Goal: Task Accomplishment & Management: Manage account settings

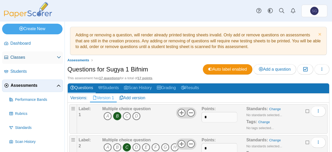
click at [18, 61] on link "Classes" at bounding box center [32, 57] width 61 height 12
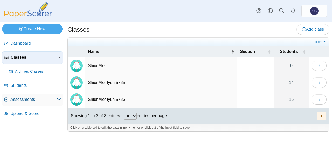
click at [30, 99] on span "Assessments" at bounding box center [33, 100] width 46 height 6
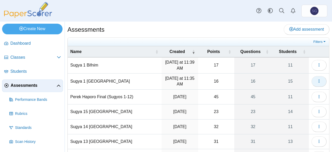
click at [317, 79] on icon "button" at bounding box center [319, 81] width 4 height 4
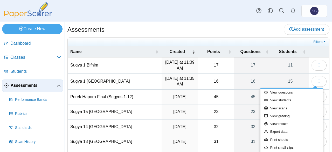
click at [316, 81] on div at bounding box center [166, 76] width 332 height 152
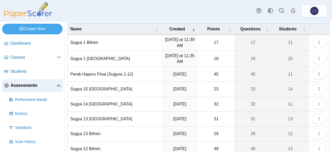
scroll to position [23, 0]
click at [317, 58] on icon "button" at bounding box center [319, 58] width 4 height 4
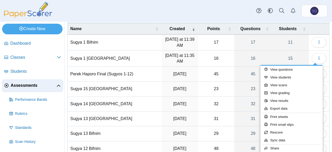
click at [317, 58] on div at bounding box center [166, 76] width 332 height 152
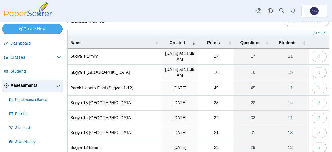
scroll to position [8, 0]
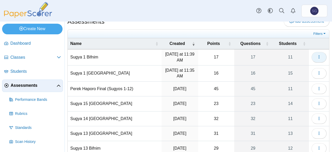
click at [317, 57] on icon "button" at bounding box center [319, 57] width 4 height 4
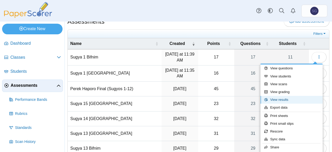
click at [290, 99] on link "View results" at bounding box center [292, 100] width 62 height 8
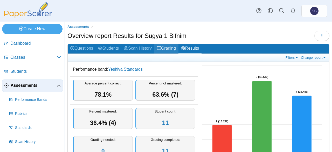
click at [169, 49] on link "Grading" at bounding box center [166, 49] width 24 height 10
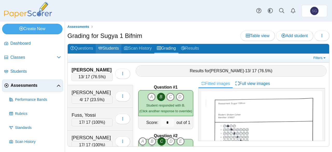
click at [109, 49] on link "Students" at bounding box center [109, 49] width 26 height 10
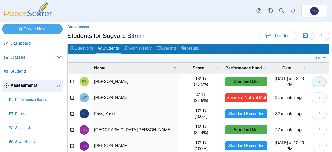
click at [317, 81] on icon "button" at bounding box center [319, 81] width 4 height 4
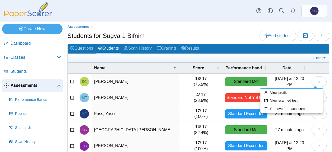
click at [317, 78] on div at bounding box center [166, 76] width 332 height 152
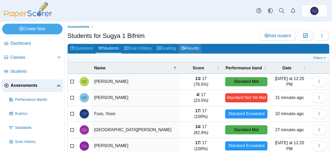
click at [190, 49] on link "Results" at bounding box center [190, 49] width 23 height 10
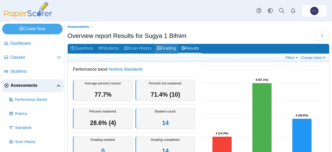
click at [166, 46] on link "Grading" at bounding box center [166, 49] width 24 height 10
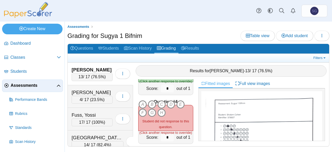
scroll to position [131, 0]
click at [181, 100] on icon "E" at bounding box center [181, 104] width 8 height 8
type input "*"
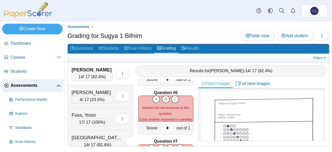
scroll to position [242, 0]
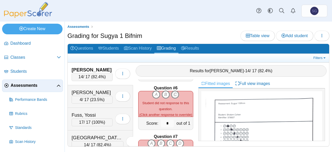
click at [175, 90] on icon "C" at bounding box center [175, 94] width 8 height 8
type input "*"
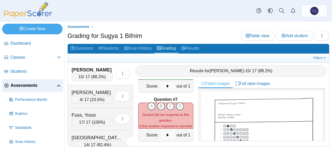
scroll to position [280, 0]
click at [170, 102] on icon "C" at bounding box center [170, 106] width 8 height 8
type input "*"
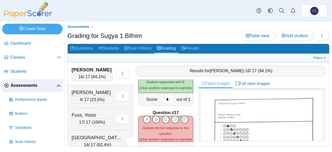
scroll to position [770, 0]
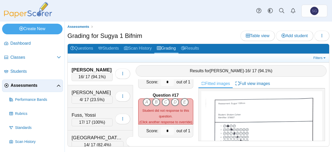
click at [145, 99] on icon "A" at bounding box center [147, 102] width 8 height 8
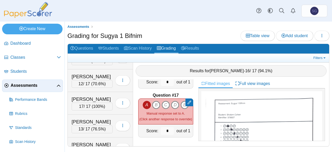
scroll to position [199, 0]
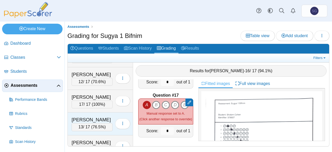
click at [100, 112] on div "Sharf, Shimon 13 / 17 ( 76.5% ) Loading…" at bounding box center [100, 123] width 65 height 23
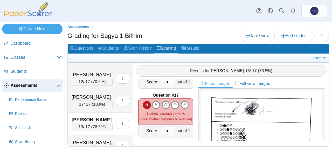
click at [165, 102] on icon "C" at bounding box center [166, 105] width 8 height 8
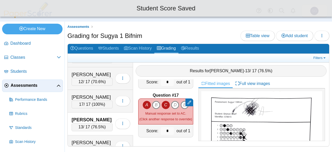
click at [143, 101] on icon "A" at bounding box center [147, 105] width 8 height 8
type input "*"
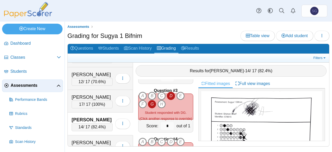
scroll to position [95, 0]
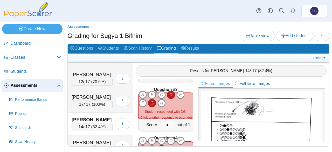
click at [148, 101] on icon "G" at bounding box center [152, 103] width 8 height 8
type input "*"
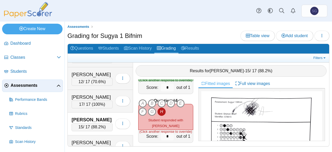
scroll to position [132, 0]
click at [151, 111] on icon "G" at bounding box center [152, 111] width 8 height 8
click at [160, 109] on icon "H" at bounding box center [162, 111] width 8 height 8
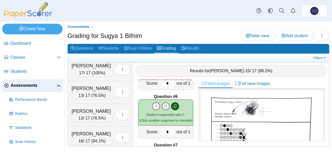
scroll to position [0, 0]
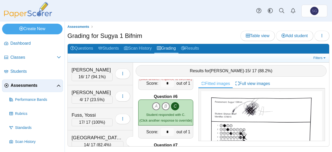
click at [101, 67] on div "Cohen, Sholom" at bounding box center [92, 69] width 41 height 7
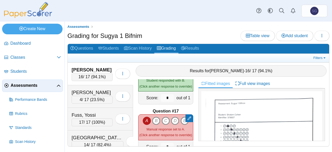
scroll to position [770, 0]
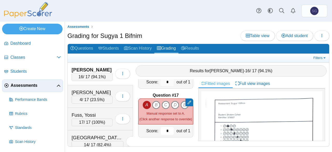
click at [163, 132] on input "*" at bounding box center [167, 131] width 13 height 8
type input "*"
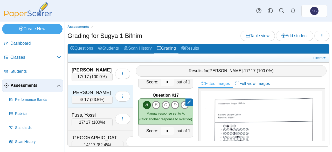
click at [97, 89] on div "Fridman, Mendel" at bounding box center [92, 92] width 41 height 7
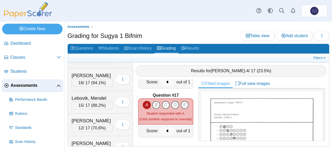
scroll to position [148, 0]
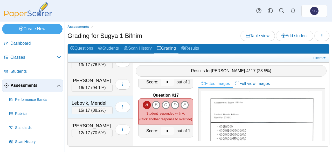
click at [100, 96] on div "Lebovik, Mendel 15 / 17 ( 88.2% ) Loading…" at bounding box center [100, 107] width 65 height 23
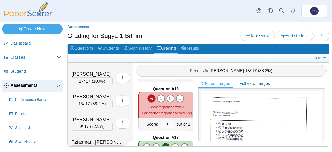
scroll to position [229, 0]
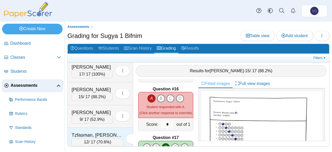
click at [96, 132] on div "Tzfasman, Eliezer" at bounding box center [98, 135] width 52 height 7
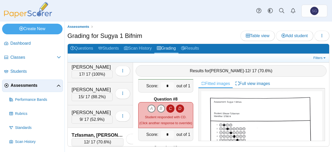
scroll to position [330, 0]
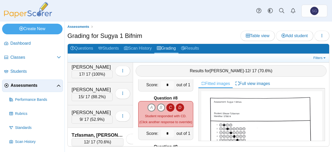
click at [166, 104] on icon "C" at bounding box center [170, 107] width 8 height 8
type input "*"
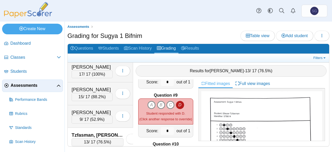
scroll to position [382, 0]
click at [147, 104] on icon "A" at bounding box center [151, 104] width 8 height 8
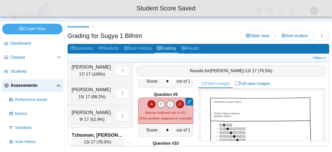
click at [179, 101] on icon "D" at bounding box center [180, 104] width 8 height 8
type input "*"
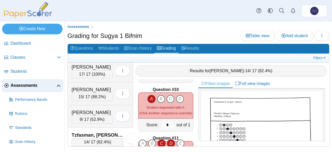
scroll to position [437, 0]
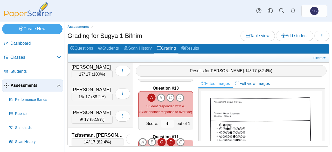
click at [150, 93] on icon "A" at bounding box center [151, 97] width 8 height 8
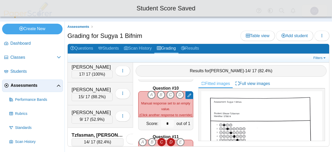
click at [170, 93] on icon "C" at bounding box center [170, 95] width 8 height 8
type input "*"
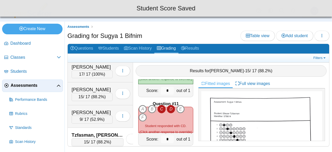
scroll to position [478, 0]
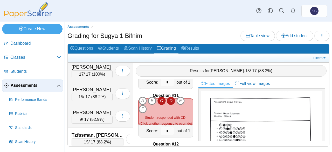
click at [159, 98] on icon "C" at bounding box center [162, 101] width 8 height 8
type input "*"
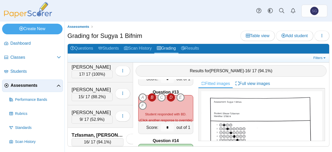
scroll to position [579, 0]
click at [171, 95] on icon "D" at bounding box center [171, 97] width 8 height 8
type input "*"
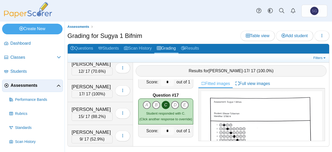
scroll to position [229, 0]
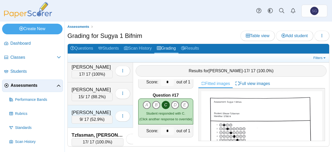
click at [99, 109] on div "[PERSON_NAME]" at bounding box center [92, 112] width 41 height 7
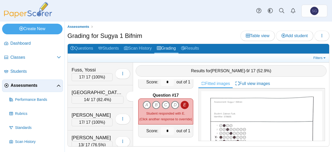
scroll to position [41, 0]
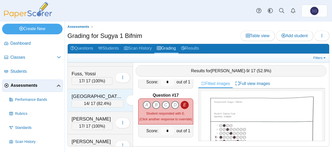
click at [96, 90] on div "Gansburg, Shmuel 14 / 17 ( 82.4% ) Loading…" at bounding box center [100, 100] width 65 height 23
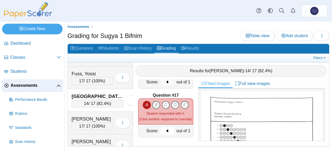
click at [163, 130] on input "*" at bounding box center [167, 131] width 13 height 8
type input "*"
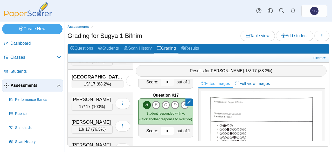
scroll to position [63, 0]
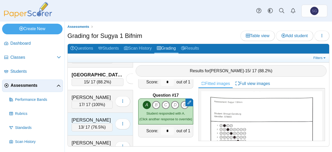
click at [104, 117] on div "[PERSON_NAME]" at bounding box center [92, 120] width 41 height 7
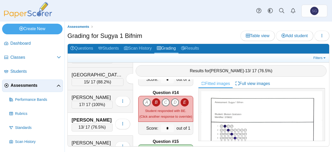
scroll to position [627, 0]
click at [154, 100] on icon "B" at bounding box center [156, 102] width 8 height 8
type input "*"
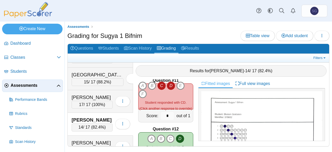
scroll to position [481, 0]
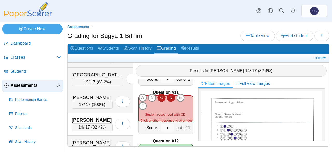
click at [161, 97] on icon "C" at bounding box center [162, 97] width 8 height 8
type input "*"
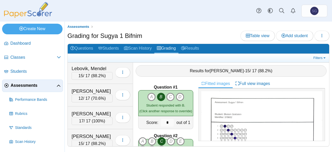
scroll to position [183, 0]
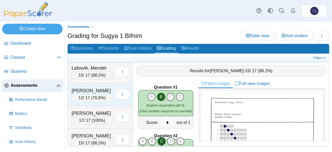
click at [100, 87] on div "[PERSON_NAME]" at bounding box center [92, 90] width 41 height 7
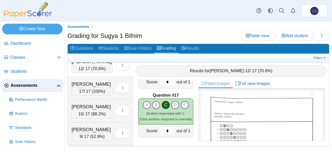
scroll to position [229, 0]
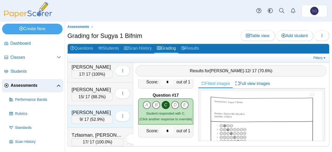
click at [99, 109] on div "Turk, Zalmen" at bounding box center [92, 112] width 41 height 7
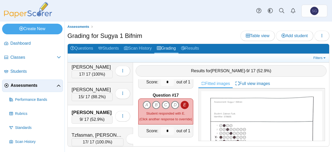
click at [165, 93] on b "Question #17" at bounding box center [166, 95] width 26 height 6
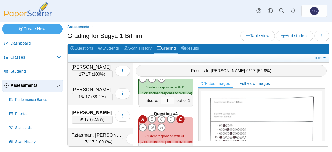
scroll to position [124, 0]
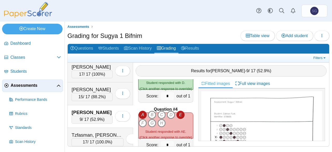
click at [143, 111] on icon "A" at bounding box center [143, 115] width 8 height 8
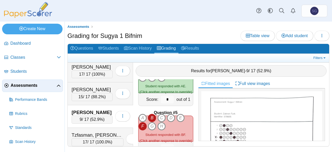
scroll to position [171, 0]
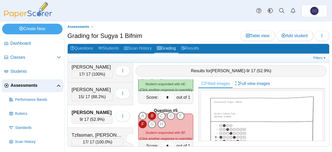
click at [154, 112] on icon "B" at bounding box center [152, 116] width 8 height 8
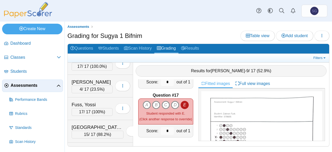
scroll to position [9, 0]
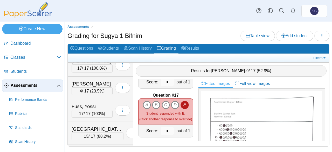
click at [100, 79] on div "Fridman, Mendel 4 / 17 ( 23.5% ) Loading…" at bounding box center [100, 88] width 65 height 23
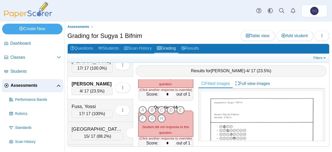
scroll to position [0, 0]
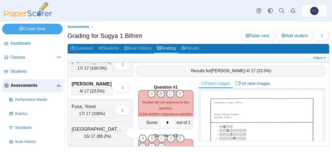
click at [159, 93] on icon "B" at bounding box center [161, 94] width 8 height 8
type input "*"
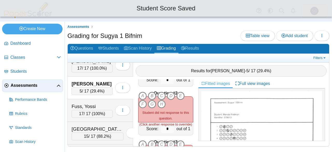
scroll to position [43, 0]
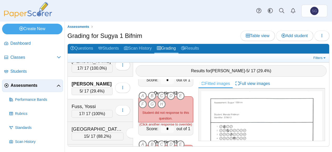
click at [160, 92] on icon "C" at bounding box center [162, 96] width 8 height 8
type input "*"
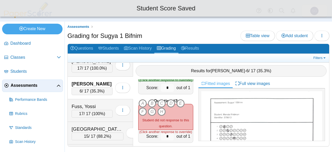
scroll to position [84, 0]
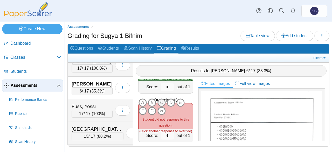
click at [163, 100] on icon "C" at bounding box center [162, 102] width 8 height 8
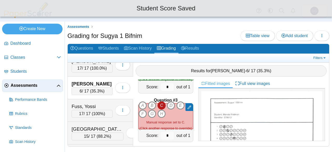
click at [171, 103] on icon "D" at bounding box center [171, 105] width 8 height 8
click at [161, 104] on icon "C" at bounding box center [162, 105] width 8 height 8
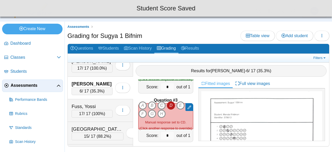
type input "*"
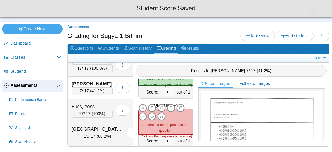
scroll to position [131, 0]
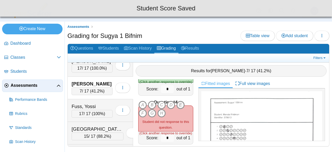
click at [180, 102] on icon "E" at bounding box center [181, 105] width 8 height 8
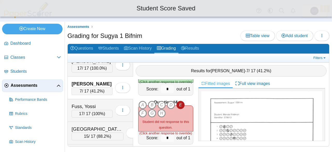
type input "*"
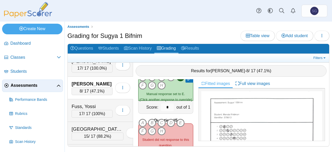
scroll to position [164, 0]
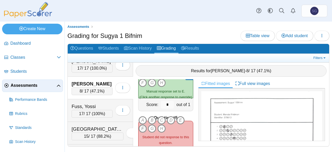
click at [144, 124] on icon "F" at bounding box center [143, 128] width 8 height 8
type input "*"
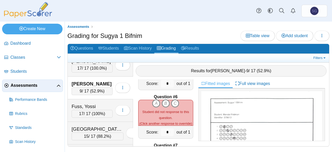
scroll to position [234, 0]
click at [173, 99] on icon "C" at bounding box center [175, 103] width 8 height 8
type input "*"
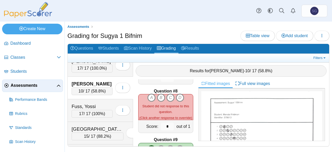
scroll to position [337, 0]
click at [160, 93] on icon "B" at bounding box center [161, 97] width 8 height 8
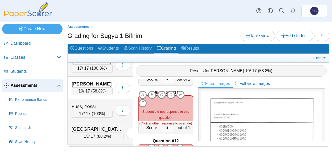
scroll to position [481, 0]
click at [169, 93] on icon "D" at bounding box center [171, 95] width 8 height 8
type input "*"
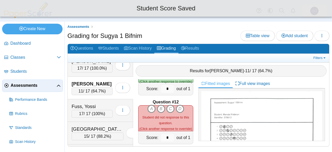
scroll to position [527, 0]
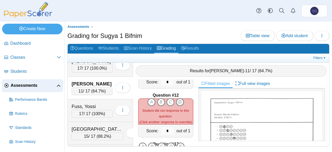
click at [180, 98] on icon "D" at bounding box center [180, 102] width 8 height 8
type input "*"
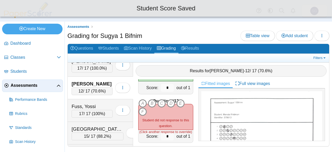
scroll to position [572, 0]
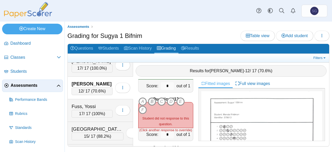
click at [152, 100] on icon "B" at bounding box center [152, 101] width 8 height 8
type input "*"
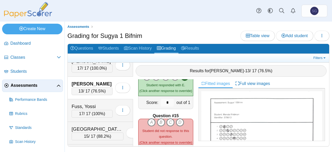
scroll to position [653, 0]
click at [159, 120] on icon "B" at bounding box center [161, 122] width 8 height 8
type input "*"
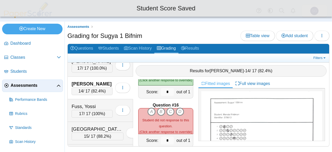
scroll to position [718, 0]
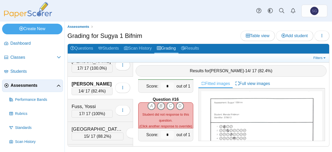
click at [159, 102] on icon "B" at bounding box center [161, 106] width 8 height 8
type input "*"
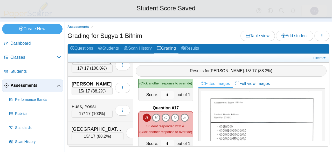
scroll to position [758, 0]
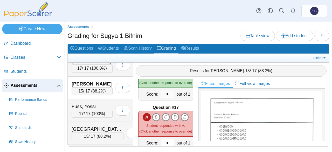
click at [162, 140] on input "*" at bounding box center [167, 143] width 13 height 8
type input "*"
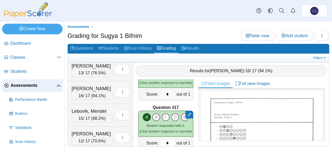
scroll to position [144, 0]
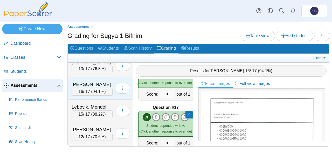
click at [102, 82] on div "Labkovsky, Zalmen" at bounding box center [92, 84] width 41 height 7
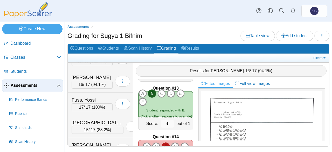
scroll to position [0, 0]
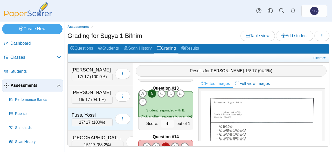
click at [97, 112] on div "Fuss, Yossi" at bounding box center [92, 115] width 41 height 7
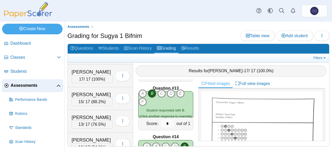
scroll to position [90, 0]
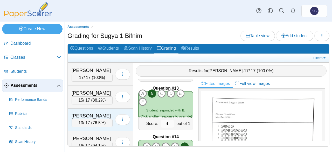
click at [98, 112] on div "Golomb, Shneur Zalmen" at bounding box center [92, 115] width 41 height 7
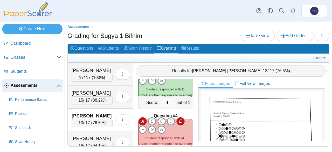
scroll to position [120, 0]
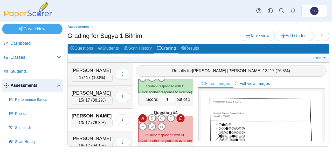
click at [144, 116] on icon "A" at bounding box center [143, 118] width 8 height 8
type input "*"
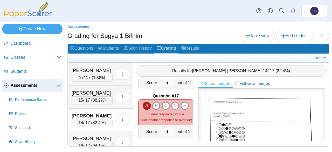
scroll to position [770, 0]
click at [162, 132] on input "*" at bounding box center [167, 131] width 13 height 8
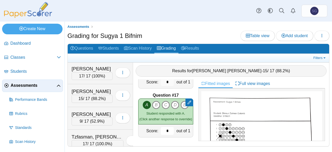
scroll to position [229, 0]
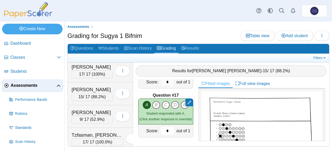
type input "*"
click at [168, 46] on link "Grading" at bounding box center [166, 49] width 24 height 10
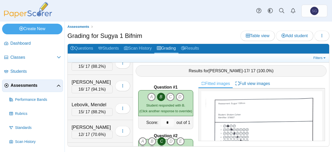
scroll to position [146, 0]
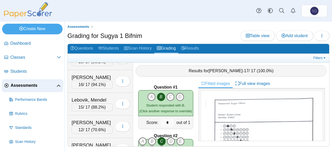
scroll to position [148, 0]
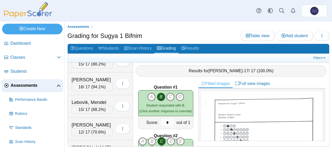
click at [25, 86] on span "Assessments" at bounding box center [34, 86] width 46 height 6
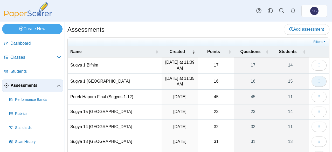
click at [317, 82] on icon "button" at bounding box center [319, 81] width 4 height 4
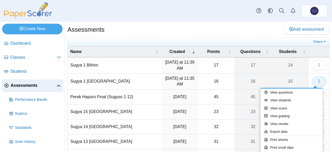
click at [293, 102] on link "View students" at bounding box center [292, 100] width 62 height 8
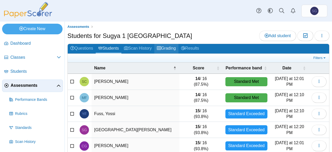
click at [171, 50] on link "Grading" at bounding box center [166, 49] width 24 height 10
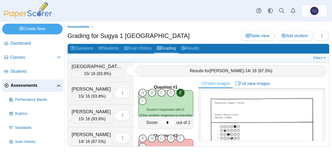
scroll to position [75, 0]
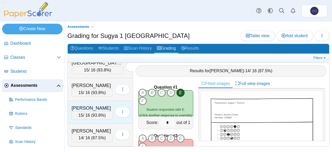
click at [96, 105] on div "Goldstein, Sholom" at bounding box center [92, 108] width 41 height 7
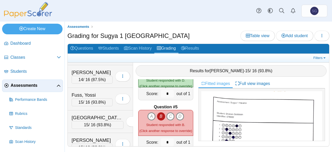
scroll to position [19, 0]
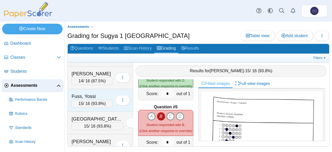
click at [98, 93] on div "Fuss, Yossi" at bounding box center [92, 96] width 41 height 7
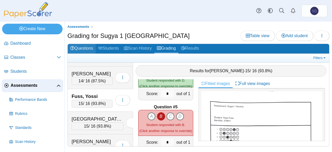
click at [88, 48] on link "Questions" at bounding box center [82, 49] width 28 height 10
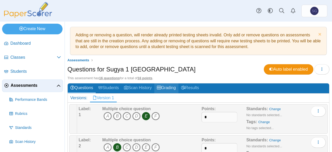
click at [167, 89] on link "Grading" at bounding box center [166, 88] width 24 height 10
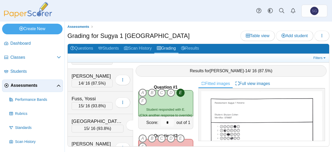
scroll to position [23, 0]
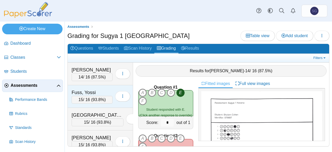
click at [100, 89] on div "Fuss, Yossi" at bounding box center [92, 92] width 41 height 7
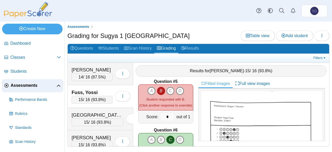
scroll to position [205, 0]
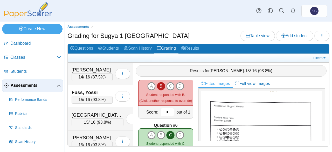
click at [161, 113] on input "*" at bounding box center [167, 112] width 13 height 8
type input "*"
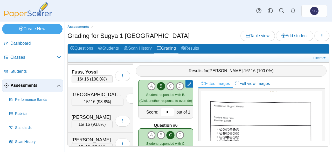
scroll to position [60, 0]
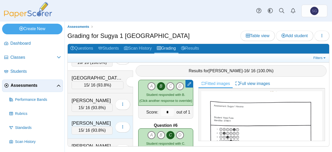
click at [104, 120] on div "Goldstein, Sholom" at bounding box center [92, 123] width 41 height 7
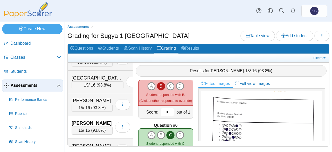
click at [163, 111] on input "*" at bounding box center [167, 112] width 13 height 8
type input "*"
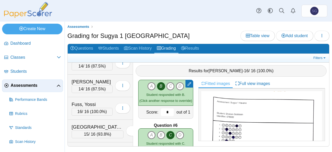
scroll to position [11, 0]
click at [97, 76] on div "Fridman, Mendel 14 / 16 ( 87.5% ) Loading…" at bounding box center [100, 85] width 65 height 23
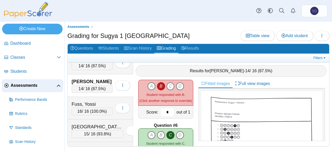
click at [161, 111] on input "*" at bounding box center [167, 112] width 13 height 8
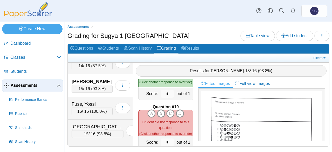
scroll to position [429, 0]
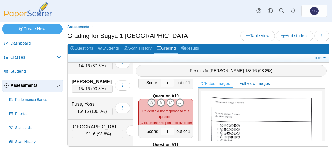
type input "*"
click at [150, 99] on icon "A" at bounding box center [151, 102] width 8 height 8
type input "*"
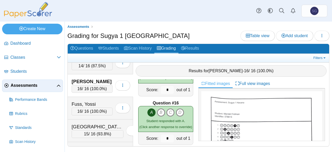
scroll to position [722, 0]
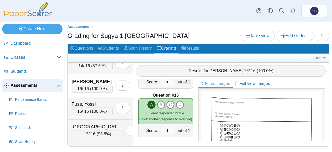
click at [110, 40] on div "Grading for Sugya 1 Havana Table view Add student Loading…" at bounding box center [198, 37] width 262 height 12
click at [118, 45] on link "Students" at bounding box center [109, 49] width 26 height 10
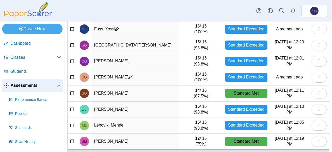
scroll to position [85, 0]
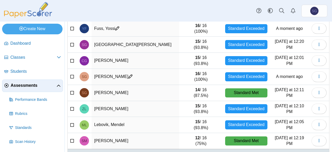
click at [123, 109] on td "[PERSON_NAME]" at bounding box center [136, 109] width 88 height 16
click at [112, 110] on td "Labkovsky, Zalmen" at bounding box center [136, 109] width 88 height 16
click at [25, 69] on span "Students" at bounding box center [35, 72] width 51 height 6
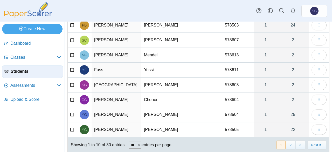
scroll to position [80, 0]
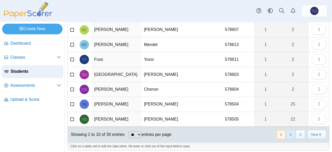
click at [288, 133] on button "2" at bounding box center [290, 134] width 9 height 9
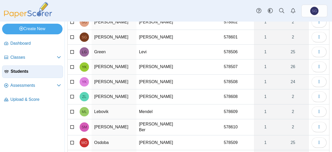
scroll to position [39, 0]
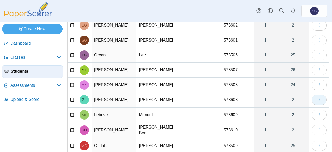
click at [317, 97] on icon "button" at bounding box center [319, 99] width 4 height 4
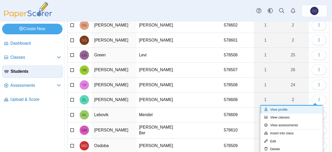
click at [295, 110] on link "View profile" at bounding box center [292, 110] width 62 height 8
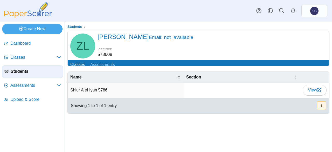
click at [124, 35] on span "[PERSON_NAME] Email: not_available" at bounding box center [146, 36] width 96 height 7
click at [118, 34] on span "Zalmen Labkovsky Email: not_available" at bounding box center [146, 36] width 96 height 7
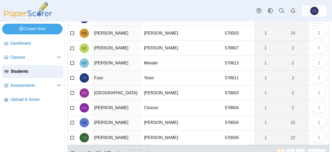
scroll to position [80, 0]
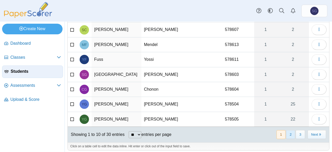
click at [287, 132] on button "2" at bounding box center [290, 134] width 9 height 9
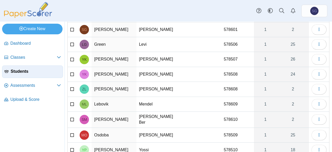
scroll to position [50, 0]
click at [317, 87] on icon "button" at bounding box center [319, 89] width 4 height 4
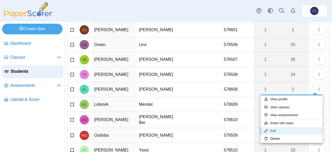
click at [286, 131] on link "Edit" at bounding box center [292, 131] width 62 height 8
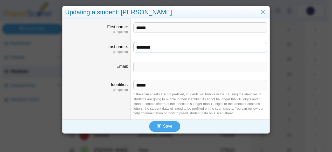
click at [219, 47] on input "*********" at bounding box center [200, 47] width 134 height 10
type input "*********"
click at [168, 26] on input "******" at bounding box center [200, 27] width 134 height 10
type input "******"
click at [171, 128] on button "Save" at bounding box center [164, 126] width 31 height 10
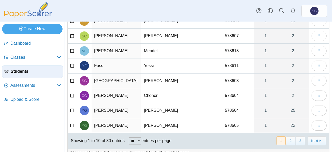
scroll to position [80, 0]
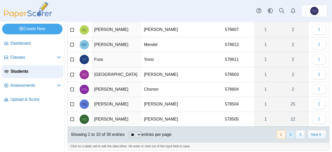
click at [287, 134] on button "2" at bounding box center [290, 134] width 9 height 9
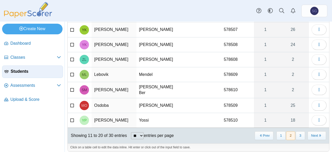
click at [288, 133] on button "2" at bounding box center [290, 135] width 9 height 9
click at [297, 132] on button "3" at bounding box center [300, 135] width 9 height 9
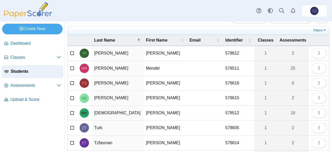
scroll to position [10, 0]
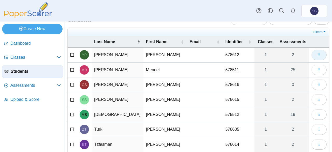
click at [317, 52] on icon "button" at bounding box center [319, 54] width 4 height 4
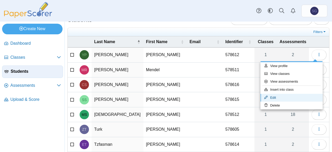
click at [288, 98] on link "Edit" at bounding box center [292, 98] width 62 height 8
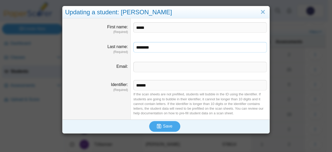
click at [139, 49] on input "********" at bounding box center [200, 47] width 134 height 10
type input "********"
click at [163, 128] on span "Save" at bounding box center [167, 126] width 9 height 4
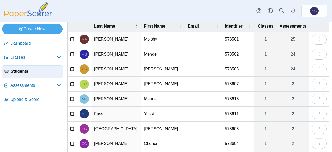
scroll to position [80, 0]
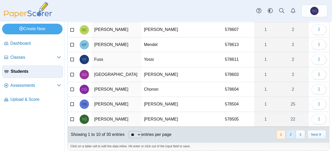
click at [289, 132] on button "2" at bounding box center [290, 134] width 9 height 9
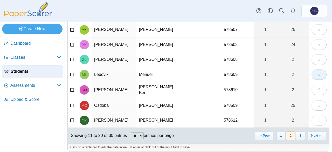
click at [317, 72] on icon "button" at bounding box center [319, 74] width 4 height 4
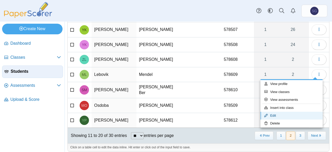
click at [292, 114] on link "Edit" at bounding box center [292, 116] width 62 height 8
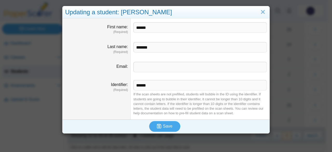
click at [196, 49] on input "*******" at bounding box center [200, 47] width 134 height 10
type input "*******"
click at [172, 129] on button "Save" at bounding box center [164, 126] width 31 height 10
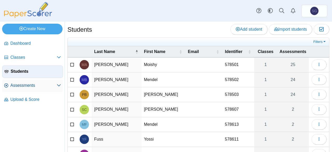
click at [19, 83] on span "Assessments" at bounding box center [33, 86] width 46 height 6
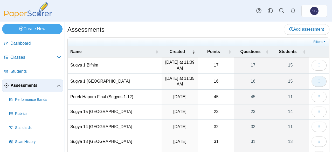
click at [317, 81] on button "button" at bounding box center [319, 81] width 15 height 10
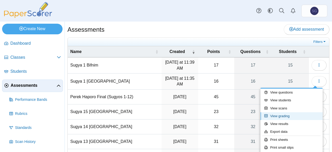
click at [293, 116] on link "View grading" at bounding box center [292, 116] width 62 height 8
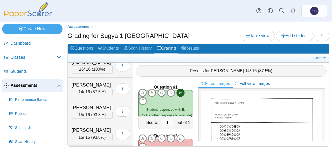
scroll to position [128, 0]
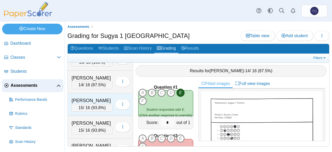
click at [100, 97] on div "Labkowski, Zalman" at bounding box center [92, 100] width 41 height 7
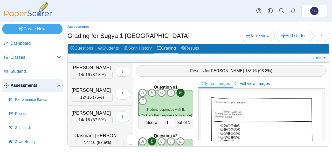
scroll to position [229, 0]
click at [108, 86] on div "Sharf, Shimon" at bounding box center [92, 89] width 41 height 7
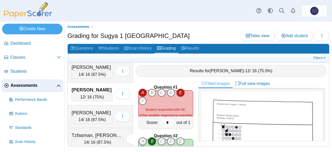
click at [144, 90] on icon "A" at bounding box center [143, 93] width 8 height 8
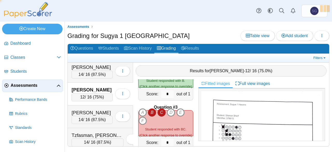
scroll to position [78, 0]
click at [154, 109] on icon "B" at bounding box center [152, 112] width 8 height 8
type input "*"
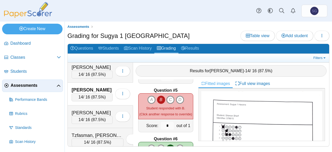
scroll to position [189, 0]
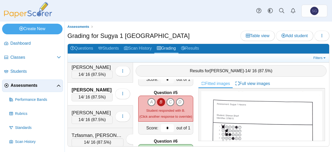
click at [163, 126] on input "*" at bounding box center [167, 128] width 13 height 8
type input "*"
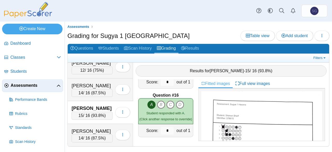
scroll to position [185, 0]
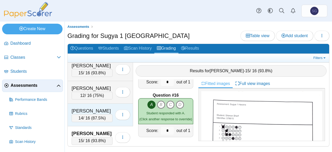
click at [95, 107] on div "[PERSON_NAME]" at bounding box center [92, 110] width 41 height 7
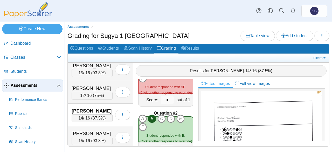
scroll to position [0, 0]
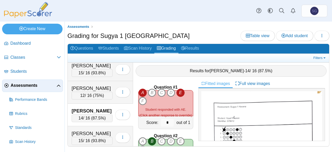
click at [141, 89] on icon "A" at bounding box center [143, 93] width 8 height 8
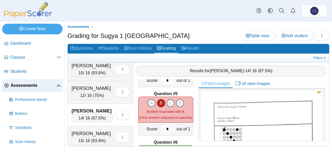
scroll to position [191, 0]
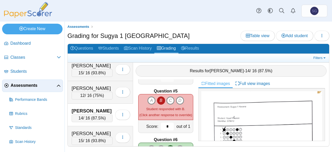
click at [161, 125] on input "*" at bounding box center [167, 127] width 13 height 8
type input "*"
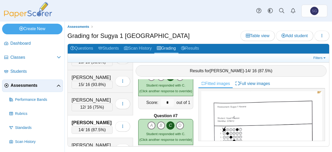
scroll to position [174, 0]
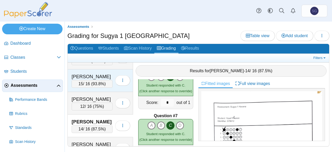
click at [98, 73] on div "[PERSON_NAME]" at bounding box center [92, 76] width 41 height 7
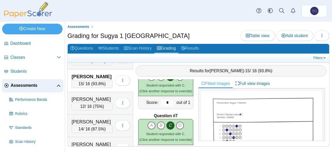
click at [103, 118] on div "Pekarski, Yosef" at bounding box center [92, 121] width 41 height 7
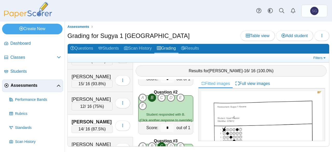
scroll to position [0, 0]
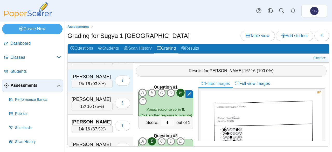
click at [100, 69] on div "Lebovic, Mendel 15 / 16 ( 93.8% ) Loading…" at bounding box center [100, 80] width 65 height 23
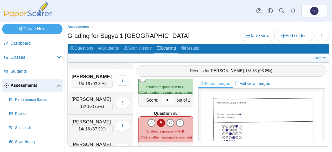
scroll to position [175, 0]
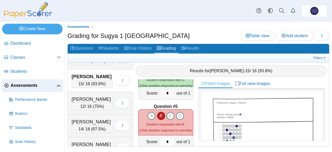
click at [162, 140] on input "*" at bounding box center [167, 142] width 13 height 8
type input "*"
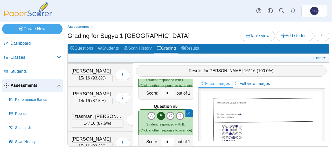
scroll to position [251, 0]
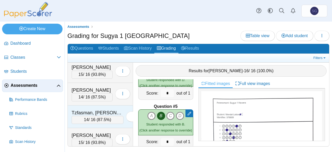
click at [96, 109] on div "Tzfasman, [PERSON_NAME]" at bounding box center [98, 112] width 52 height 7
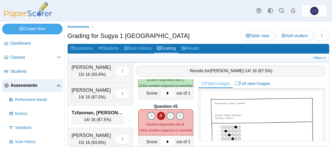
click at [163, 138] on input "*" at bounding box center [167, 142] width 13 height 8
type input "*"
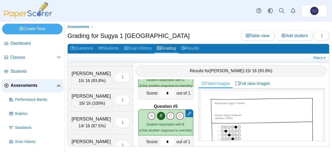
scroll to position [80, 0]
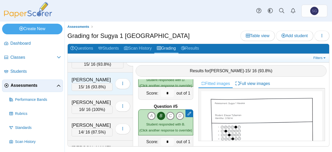
click at [96, 77] on div "Geisinsky, Chonon" at bounding box center [92, 79] width 41 height 7
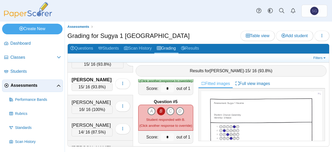
scroll to position [181, 0]
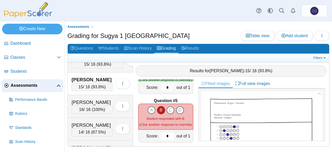
click at [164, 137] on input "*" at bounding box center [167, 136] width 13 height 8
type input "*"
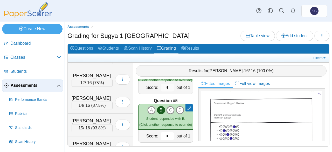
scroll to position [198, 0]
click at [109, 72] on div "Movsikov, Sholom Ber" at bounding box center [92, 75] width 41 height 7
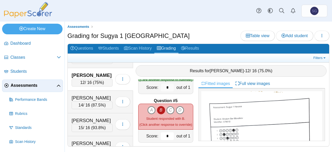
click at [166, 138] on input "*" at bounding box center [167, 136] width 13 height 8
type input "*"
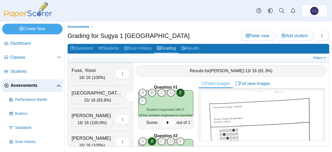
scroll to position [0, 0]
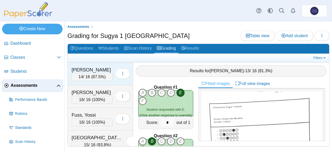
click at [97, 66] on div "Cohen, Sholom" at bounding box center [92, 69] width 41 height 7
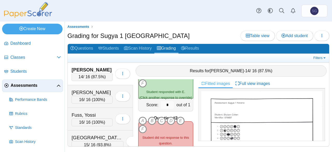
scroll to position [20, 0]
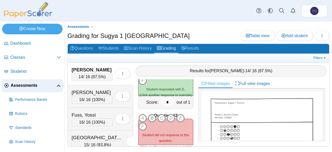
click at [154, 114] on icon "B" at bounding box center [152, 118] width 8 height 8
type input "*"
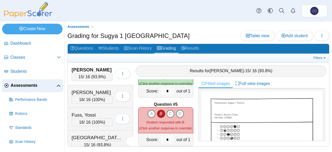
scroll to position [183, 0]
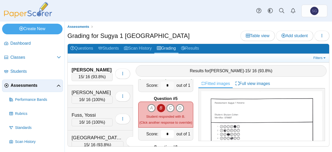
click at [166, 131] on input "*" at bounding box center [167, 134] width 13 height 8
type input "*"
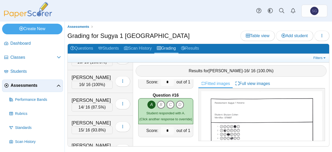
scroll to position [106, 0]
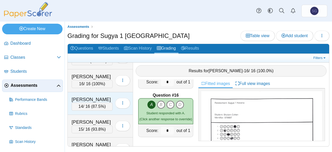
click at [107, 97] on div "Golomb, Shneur Zalmen" at bounding box center [92, 99] width 41 height 7
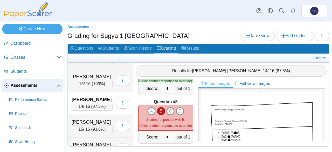
scroll to position [180, 0]
click at [163, 133] on input "*" at bounding box center [167, 137] width 13 height 8
type input "*"
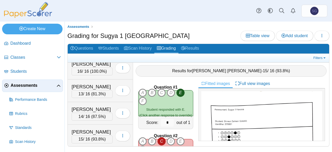
scroll to position [251, 0]
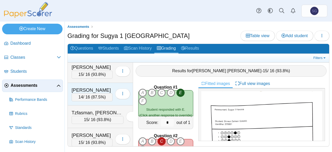
click at [98, 87] on div "Turk, Zalmen" at bounding box center [92, 90] width 41 height 7
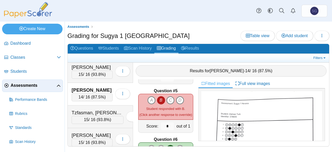
scroll to position [193, 0]
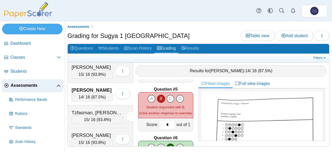
click at [166, 122] on input "*" at bounding box center [167, 125] width 13 height 8
type input "*"
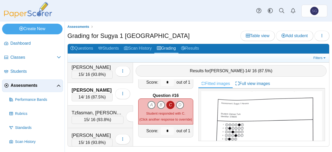
scroll to position [722, 0]
click at [99, 132] on div "Yarmush, Yanky" at bounding box center [92, 135] width 41 height 7
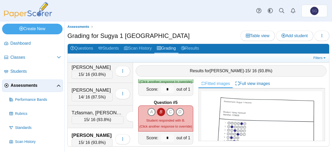
scroll to position [186, 0]
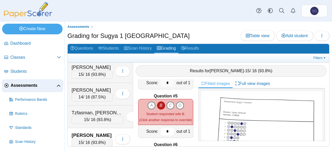
click at [164, 130] on input "*" at bounding box center [167, 131] width 13 height 8
type input "*"
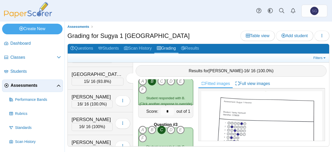
scroll to position [44, 0]
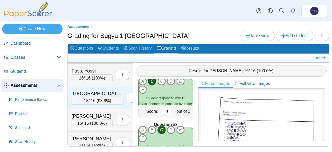
click at [96, 86] on div "Gansburg, Shmuel 15 / 16 ( 93.8% ) Loading…" at bounding box center [100, 97] width 65 height 23
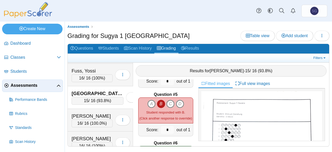
scroll to position [193, 0]
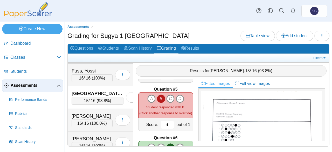
click at [166, 122] on input "*" at bounding box center [167, 125] width 13 height 8
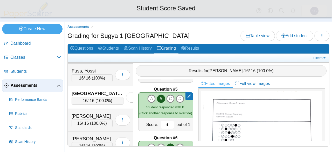
type input "*"
click at [170, 135] on b "Question #6" at bounding box center [166, 138] width 24 height 6
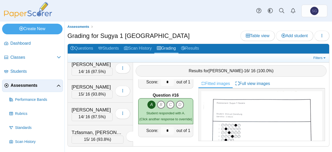
scroll to position [229, 0]
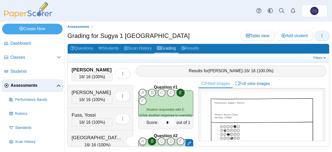
click at [318, 33] on button "button" at bounding box center [322, 36] width 15 height 10
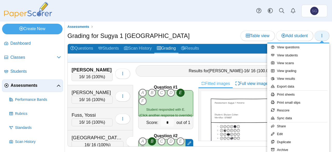
click at [301, 102] on link "Print small slips" at bounding box center [298, 103] width 62 height 8
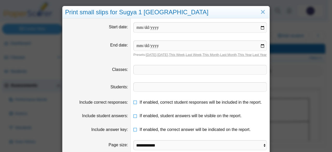
click at [300, 100] on div "Print small slips for Sugya 1 Havana Start date End date Presets: Today , Yeste…" at bounding box center [166, 76] width 332 height 152
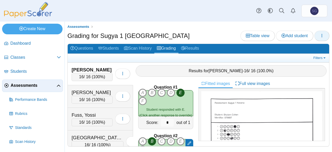
click at [323, 35] on icon "button" at bounding box center [322, 35] width 4 height 4
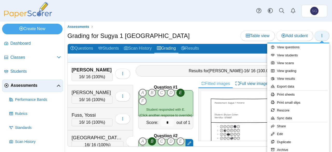
click at [305, 102] on link "Print small slips" at bounding box center [298, 103] width 62 height 8
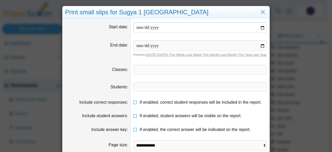
click at [262, 28] on input "date" at bounding box center [200, 27] width 134 height 10
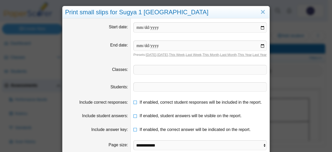
click at [246, 71] on span at bounding box center [200, 69] width 133 height 9
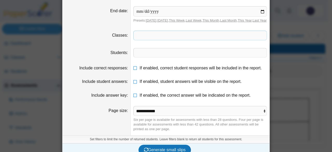
scroll to position [35, 0]
click at [139, 116] on select "**********" at bounding box center [200, 111] width 134 height 10
select select "**********"
click at [133, 110] on select "**********" at bounding box center [200, 111] width 134 height 10
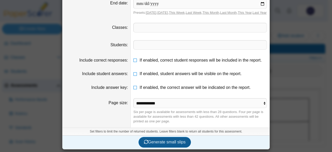
click at [145, 140] on span "Generate small slips" at bounding box center [165, 142] width 42 height 4
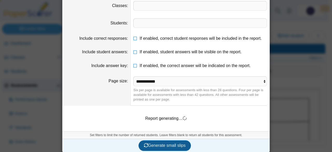
scroll to position [71, 0]
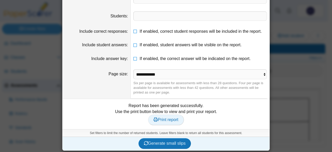
click at [175, 122] on span "Print report" at bounding box center [166, 119] width 25 height 4
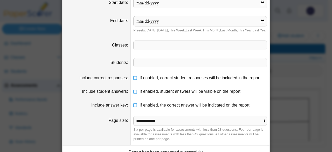
scroll to position [24, 0]
click at [133, 79] on icon at bounding box center [135, 77] width 4 height 4
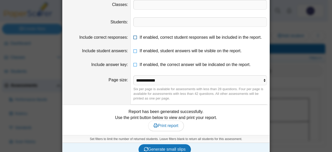
scroll to position [76, 0]
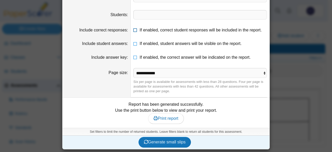
click at [155, 143] on span "Generate small slips" at bounding box center [165, 142] width 42 height 4
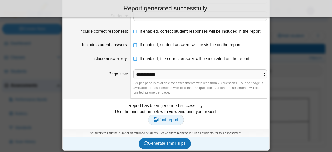
click at [156, 122] on span "Print report" at bounding box center [166, 119] width 25 height 4
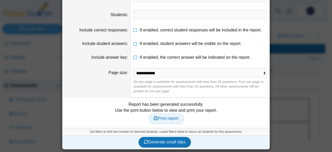
scroll to position [76, 0]
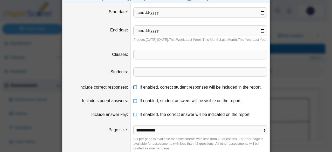
click at [228, 89] on span "If enabled, correct student responses will be included in the report." at bounding box center [201, 87] width 122 height 4
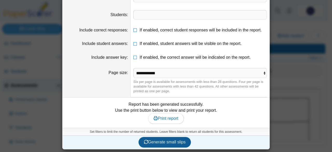
click at [177, 147] on button "Generate small slips" at bounding box center [165, 142] width 53 height 10
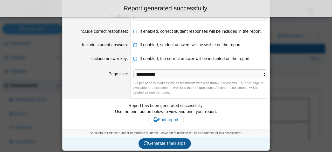
click at [172, 122] on span "Print report" at bounding box center [166, 119] width 25 height 4
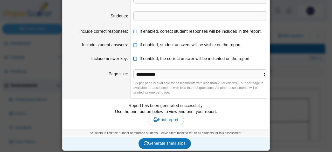
click at [207, 61] on span "If enabled, the correct answer will be indicated on the report." at bounding box center [195, 58] width 111 height 4
click at [173, 122] on span "Print report" at bounding box center [166, 119] width 25 height 4
click at [176, 145] on span "Generate small slips" at bounding box center [165, 143] width 42 height 4
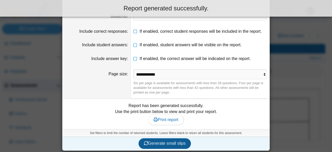
click at [172, 122] on span "Print report" at bounding box center [166, 119] width 25 height 4
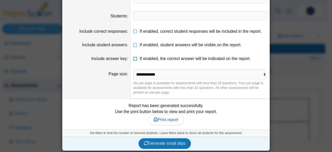
click at [194, 61] on span "If enabled, the correct answer will be indicated on the report." at bounding box center [195, 58] width 111 height 4
click at [159, 47] on span "If enabled, student answers will be visible on the report." at bounding box center [191, 45] width 102 height 4
click at [170, 148] on button "Generate small slips" at bounding box center [165, 143] width 53 height 10
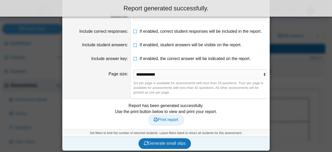
click at [171, 122] on span "Print report" at bounding box center [166, 119] width 25 height 4
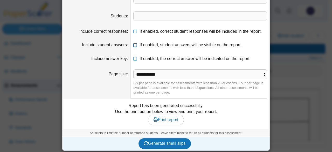
click at [206, 47] on span "If enabled, student answers will be visible on the report." at bounding box center [191, 45] width 102 height 4
click at [171, 145] on span "Generate small slips" at bounding box center [165, 143] width 42 height 4
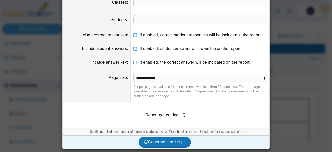
click at [221, 24] on span at bounding box center [200, 19] width 133 height 9
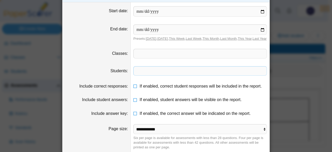
scroll to position [0, 0]
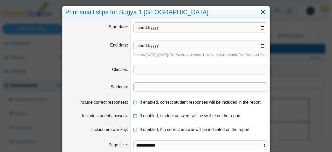
click at [264, 9] on link "Close" at bounding box center [263, 12] width 8 height 9
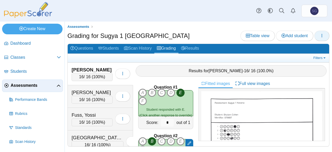
click at [324, 35] on button "button" at bounding box center [322, 36] width 15 height 10
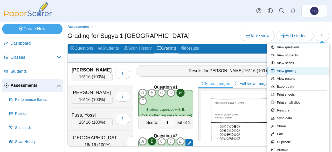
click at [301, 73] on link "View grading" at bounding box center [298, 71] width 62 height 8
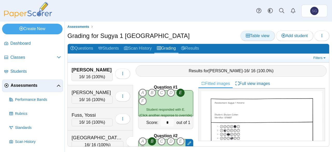
click at [265, 37] on span "Table view" at bounding box center [258, 35] width 24 height 4
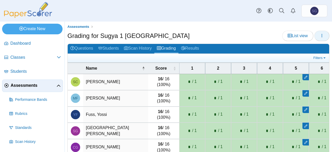
click at [320, 37] on icon "button" at bounding box center [322, 35] width 4 height 4
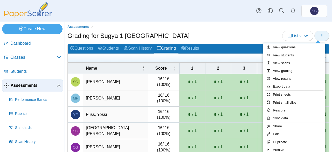
click at [299, 85] on link "Export data" at bounding box center [294, 87] width 62 height 8
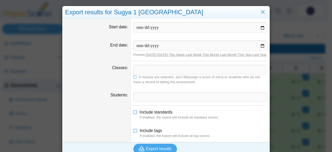
scroll to position [10, 0]
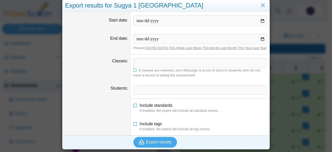
click at [304, 78] on div "Export results for Sugya 1 [GEOGRAPHIC_DATA] Start date End date Presets: [DATE…" at bounding box center [166, 76] width 332 height 152
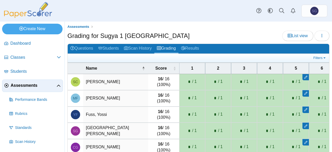
click at [320, 36] on button "button" at bounding box center [322, 36] width 15 height 10
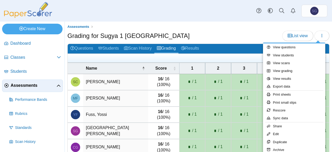
click at [298, 37] on div at bounding box center [166, 76] width 332 height 152
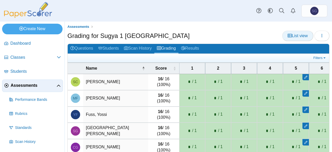
click at [298, 36] on span "List view" at bounding box center [298, 35] width 20 height 4
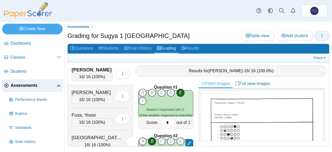
click at [321, 36] on icon "button" at bounding box center [322, 35] width 4 height 4
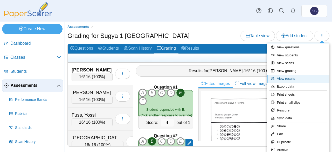
click at [303, 78] on link "View results" at bounding box center [298, 79] width 62 height 8
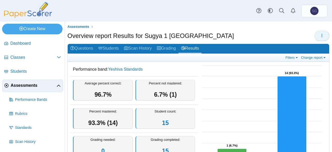
click at [321, 35] on button "button" at bounding box center [322, 36] width 15 height 10
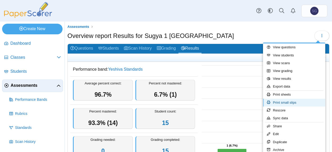
click at [301, 103] on link "Print small slips" at bounding box center [294, 103] width 62 height 8
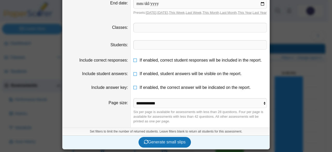
scroll to position [46, 0]
click at [148, 141] on span "Generate small slips" at bounding box center [165, 142] width 42 height 4
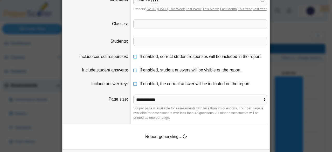
scroll to position [71, 0]
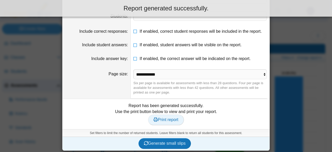
click at [160, 122] on span "Print report" at bounding box center [166, 119] width 25 height 4
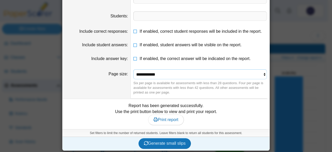
click at [147, 78] on select "**********" at bounding box center [200, 74] width 134 height 10
select select "**********"
click at [133, 73] on select "**********" at bounding box center [200, 74] width 134 height 10
click at [145, 145] on icon "submit" at bounding box center [146, 143] width 4 height 4
click at [155, 122] on span "Print report" at bounding box center [166, 119] width 25 height 4
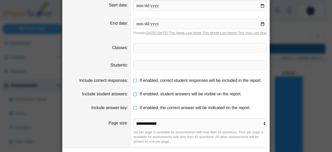
scroll to position [0, 0]
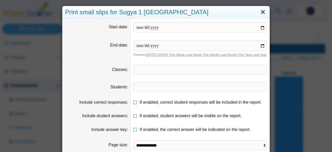
click at [261, 10] on link "Close" at bounding box center [263, 12] width 8 height 9
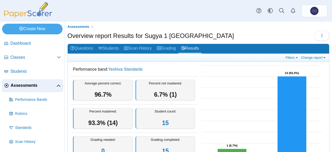
click at [35, 90] on link "Assessments" at bounding box center [32, 85] width 61 height 12
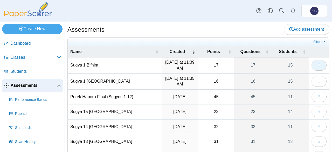
click at [317, 64] on icon "button" at bounding box center [319, 65] width 4 height 4
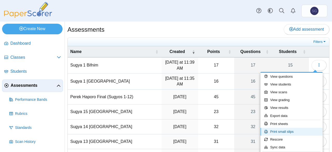
click at [292, 131] on link "Print small slips" at bounding box center [292, 132] width 62 height 8
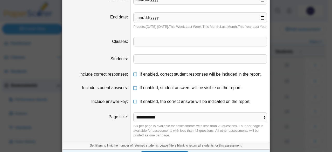
scroll to position [46, 0]
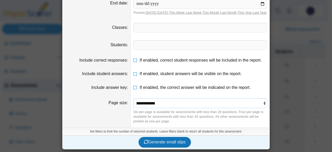
click at [232, 106] on select "**********" at bounding box center [200, 103] width 134 height 10
select select "**********"
click at [133, 99] on select "**********" at bounding box center [200, 103] width 134 height 10
click at [181, 143] on span "Generate small slips" at bounding box center [165, 142] width 42 height 4
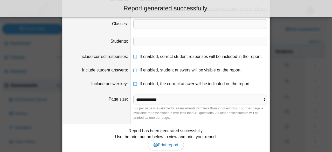
click at [174, 145] on link "Print report" at bounding box center [166, 145] width 36 height 10
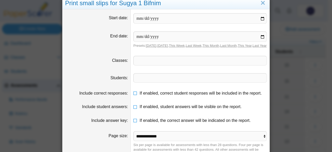
scroll to position [0, 0]
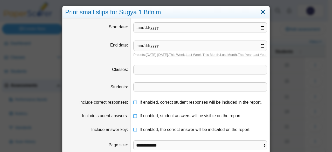
click at [265, 12] on link "Close" at bounding box center [263, 12] width 8 height 9
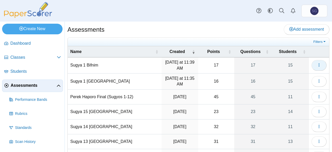
click at [317, 64] on icon "button" at bounding box center [319, 65] width 4 height 4
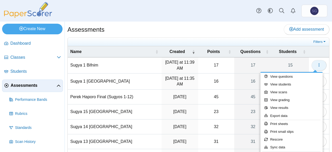
click at [306, 75] on link "View questions" at bounding box center [292, 77] width 62 height 8
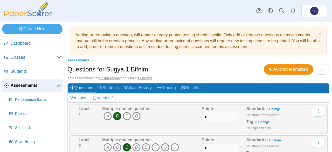
click at [36, 83] on span "Assessments" at bounding box center [34, 86] width 46 height 6
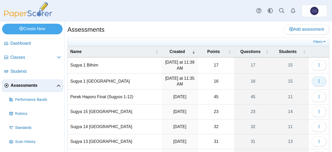
click at [312, 82] on button "button" at bounding box center [319, 81] width 15 height 10
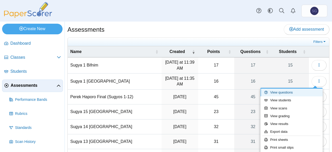
click at [296, 95] on link "View questions" at bounding box center [292, 93] width 62 height 8
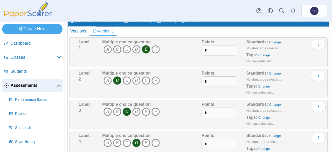
scroll to position [67, 0]
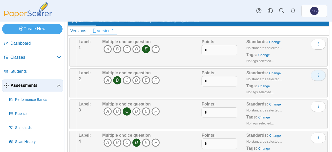
click at [318, 73] on button "More options" at bounding box center [318, 75] width 15 height 10
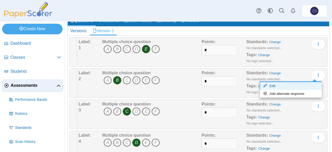
click at [299, 85] on link "Edit" at bounding box center [291, 86] width 62 height 8
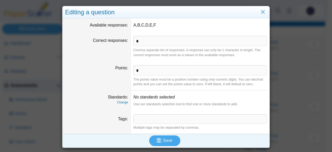
click at [186, 28] on dd "A,B,C,D,E,F" at bounding box center [200, 24] width 139 height 13
click at [148, 25] on dd "A,B,C,D,E,F" at bounding box center [200, 24] width 139 height 13
click at [151, 30] on dd "A,B,C,D,E,F" at bounding box center [200, 24] width 139 height 13
click at [260, 13] on link "Close" at bounding box center [263, 12] width 8 height 9
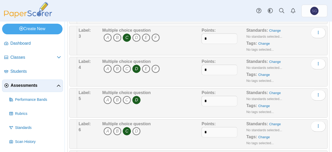
scroll to position [142, 0]
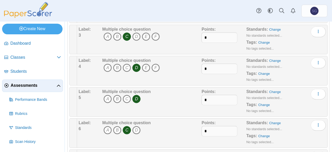
click at [116, 97] on icon "B" at bounding box center [117, 99] width 8 height 8
click at [136, 101] on icon "D" at bounding box center [136, 99] width 8 height 8
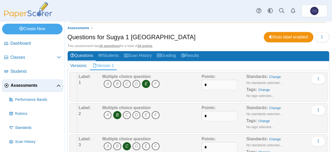
scroll to position [30, 0]
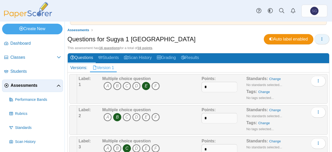
click at [320, 38] on icon "button" at bounding box center [322, 39] width 4 height 4
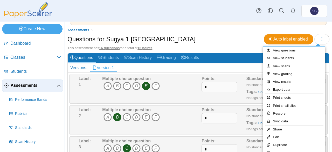
click at [238, 43] on div at bounding box center [166, 76] width 332 height 152
